Goal: Contribute content: Contribute content

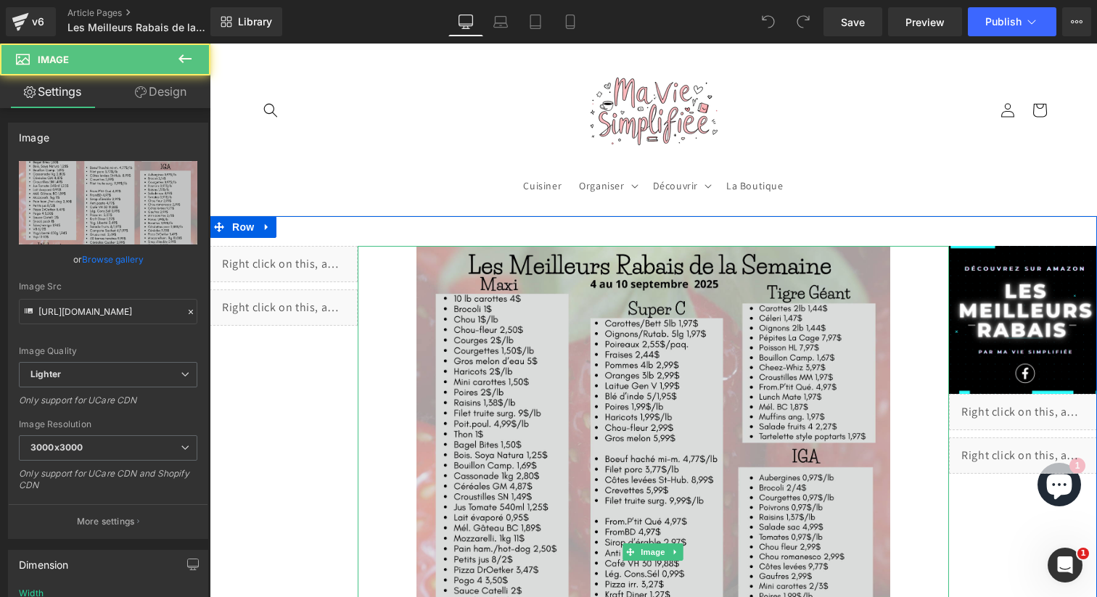
click at [562, 367] on img at bounding box center [653, 552] width 473 height 613
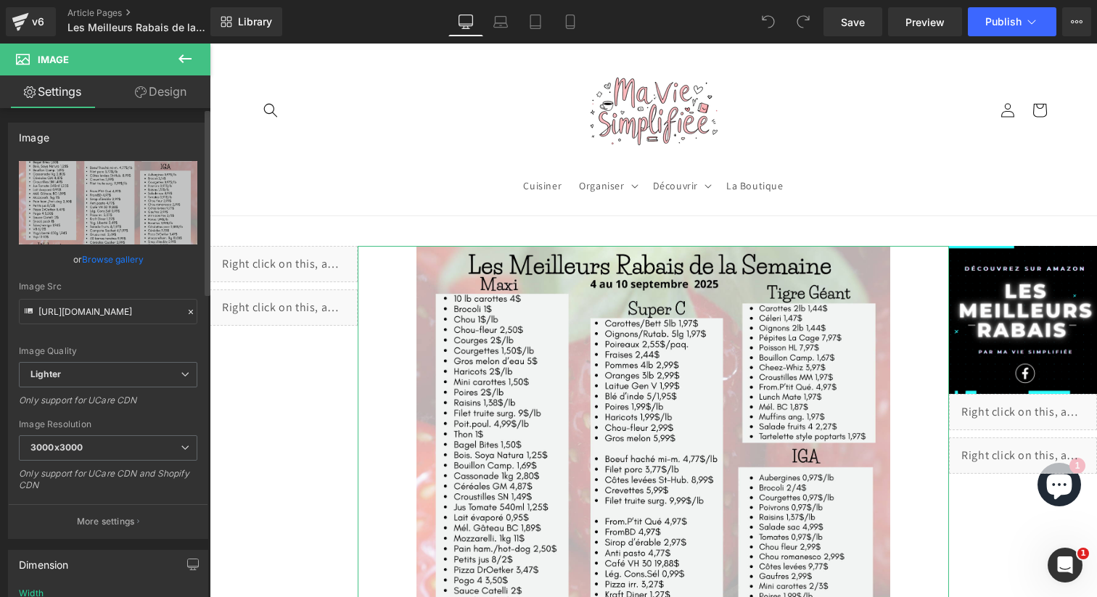
click at [110, 261] on link "Browse gallery" at bounding box center [113, 259] width 62 height 25
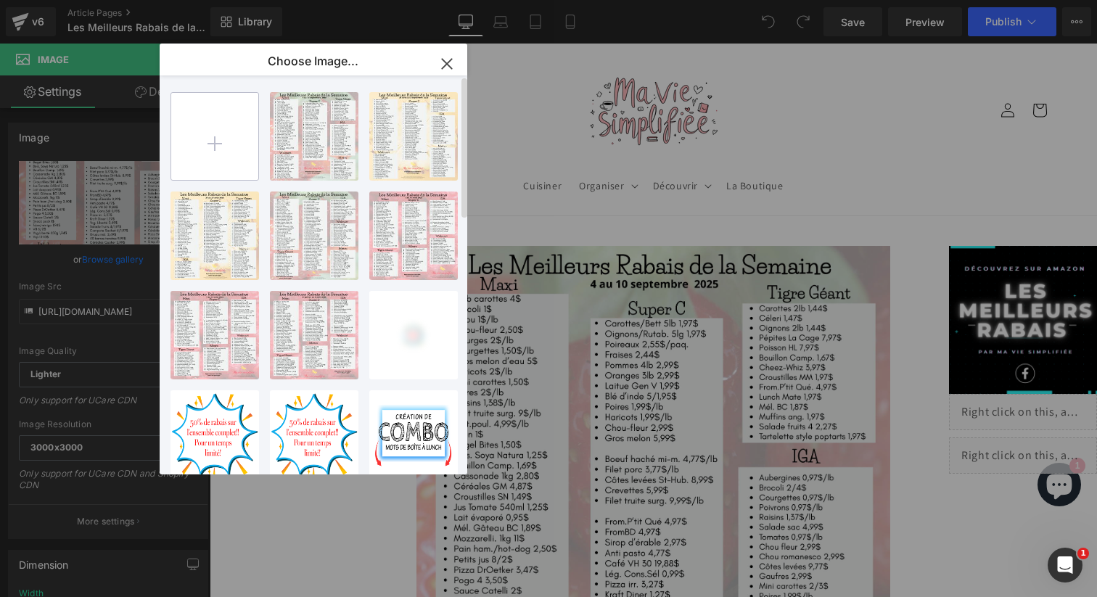
click at [231, 147] on input "file" at bounding box center [214, 136] width 87 height 87
type input "C:\fakepath\meilleurs rabais (2).png"
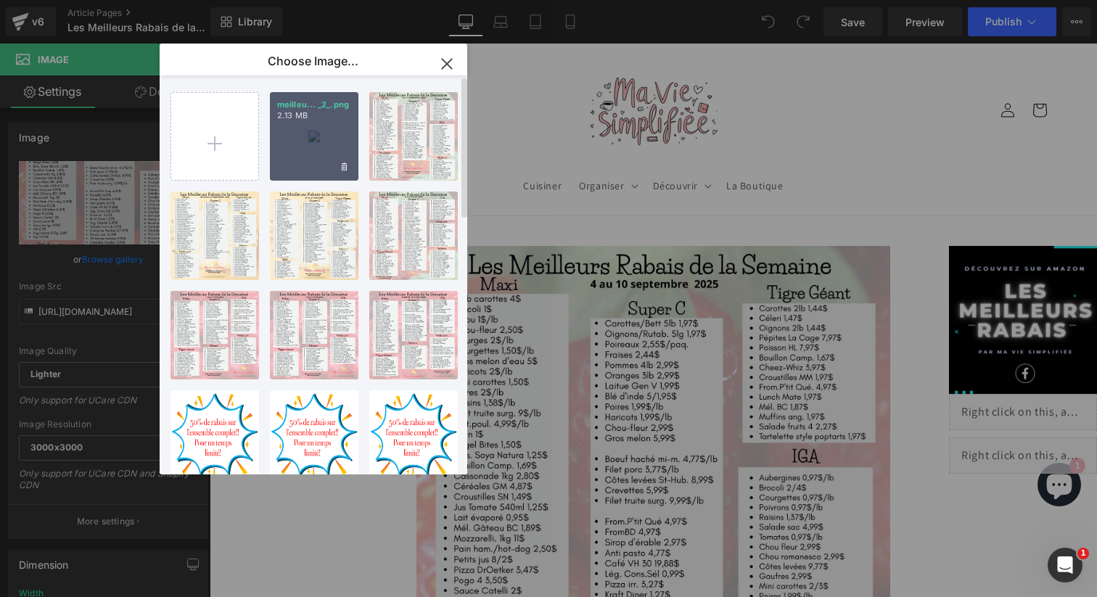
drag, startPoint x: 322, startPoint y: 110, endPoint x: 112, endPoint y: 65, distance: 214.7
click at [322, 110] on p "2.13 MB" at bounding box center [314, 115] width 74 height 11
type input "[URL][DOMAIN_NAME]"
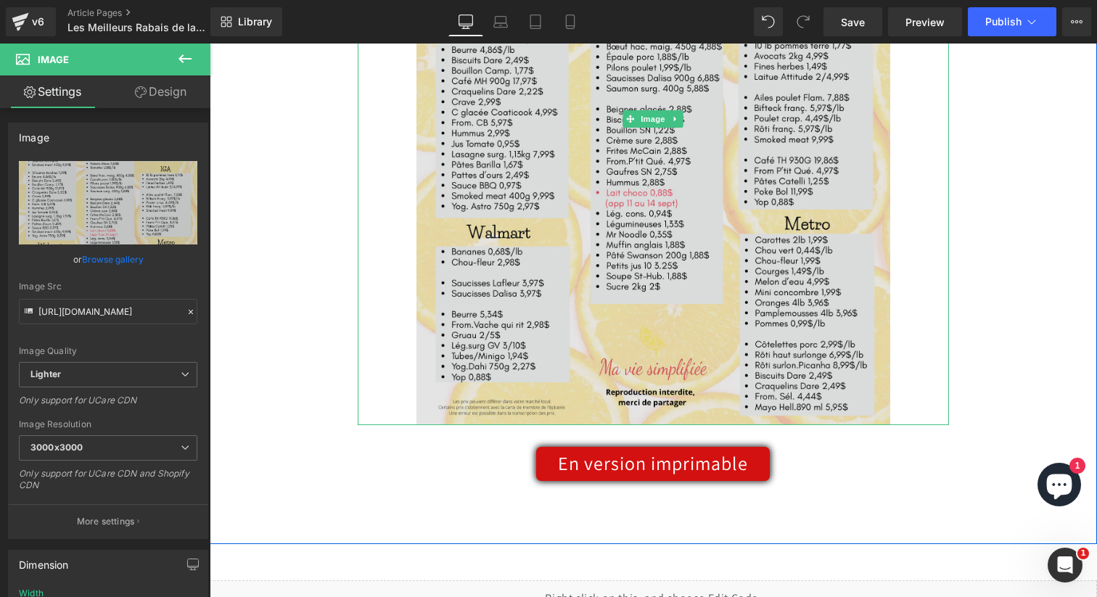
scroll to position [450, 0]
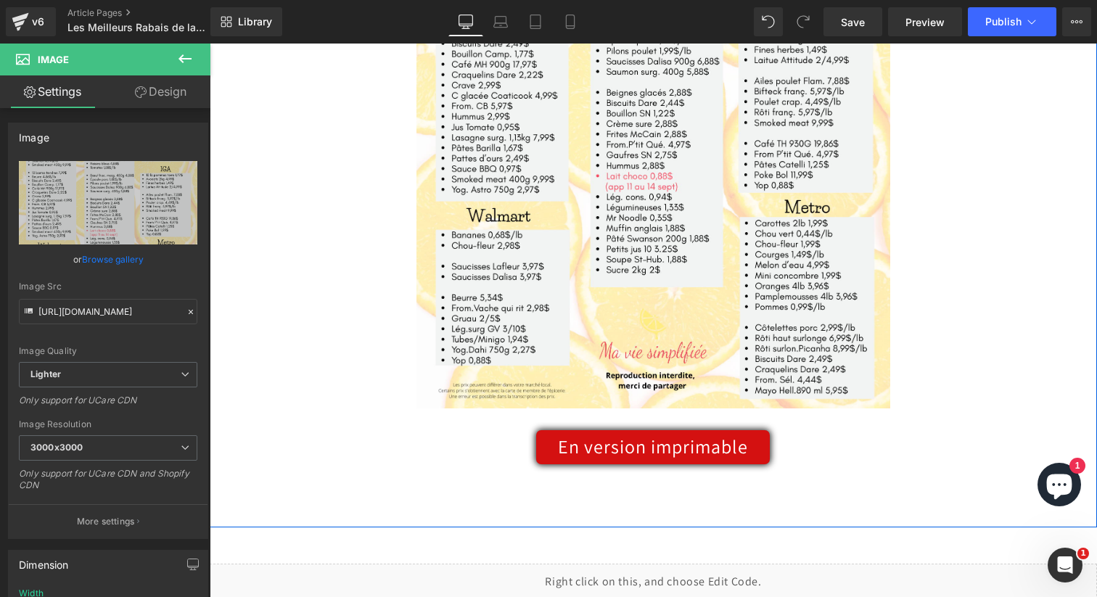
click at [601, 458] on link "En version imprimable" at bounding box center [653, 447] width 234 height 34
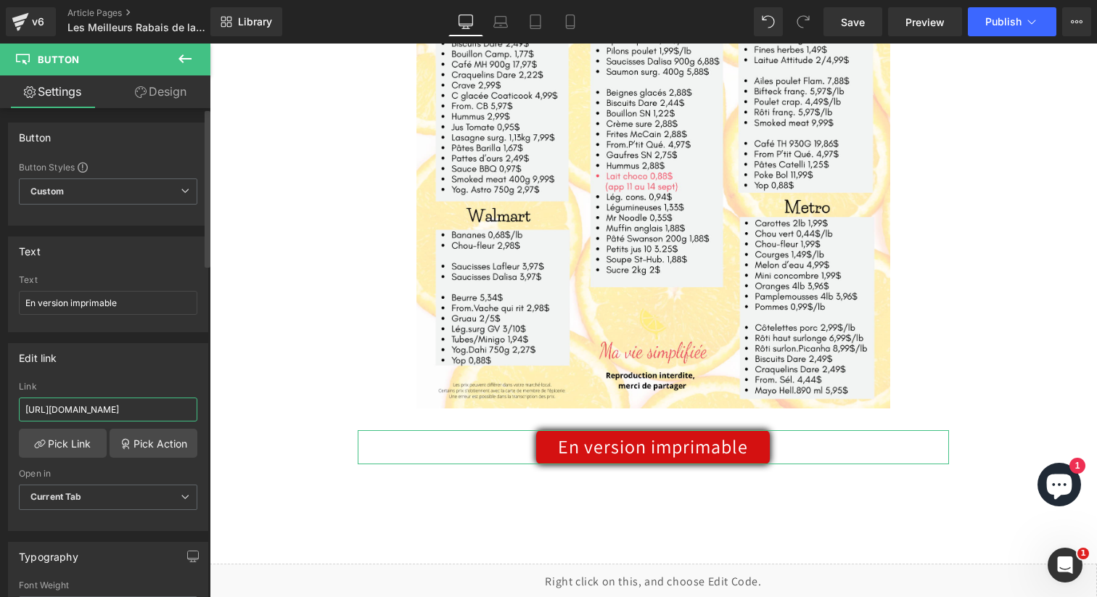
click at [100, 409] on input "[URL][DOMAIN_NAME]" at bounding box center [108, 410] width 179 height 24
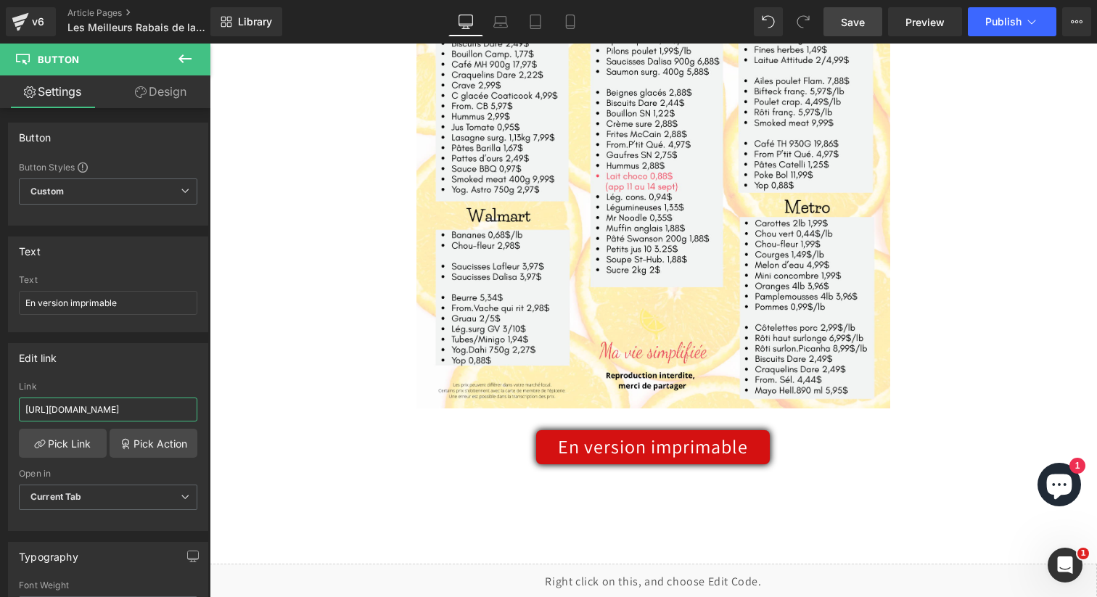
type input "[URL][DOMAIN_NAME]"
click at [843, 25] on span "Save" at bounding box center [853, 22] width 24 height 15
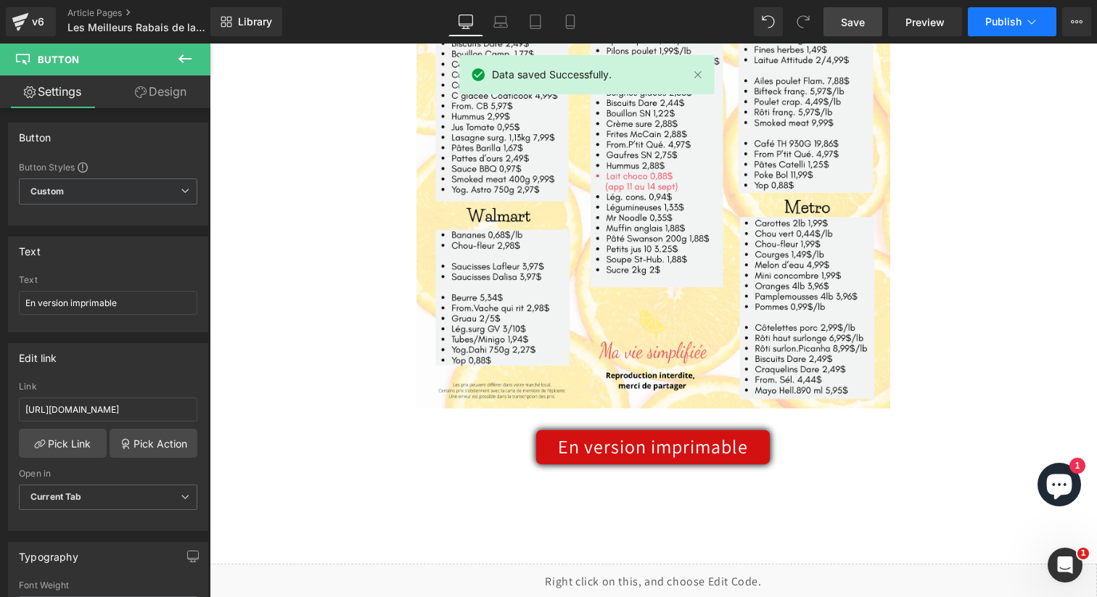
click at [998, 21] on span "Publish" at bounding box center [1004, 22] width 36 height 12
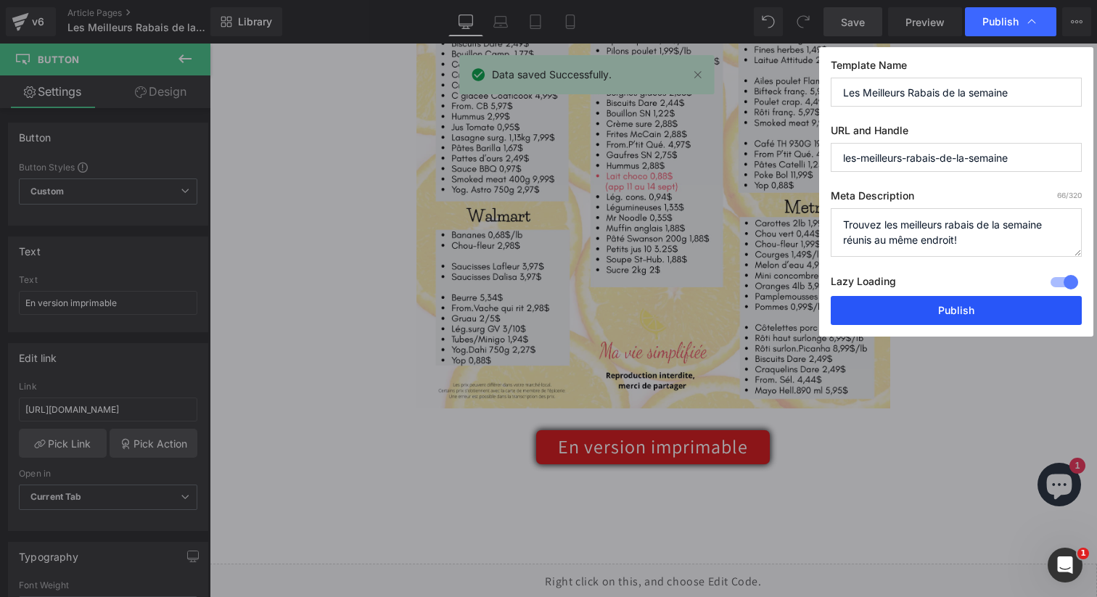
click at [962, 319] on button "Publish" at bounding box center [956, 310] width 251 height 29
